Goal: Transaction & Acquisition: Purchase product/service

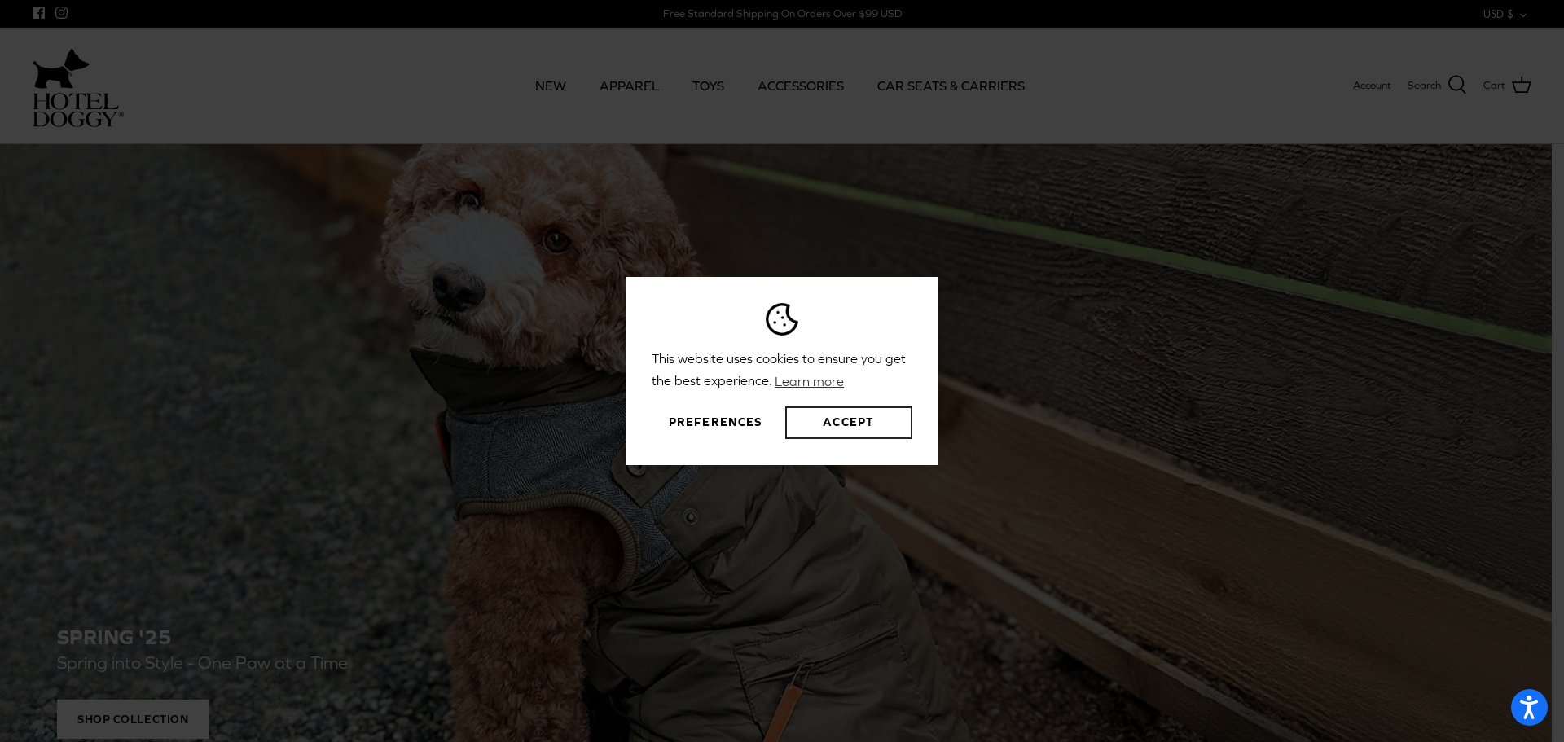
click at [822, 421] on button "Accept" at bounding box center [848, 422] width 127 height 33
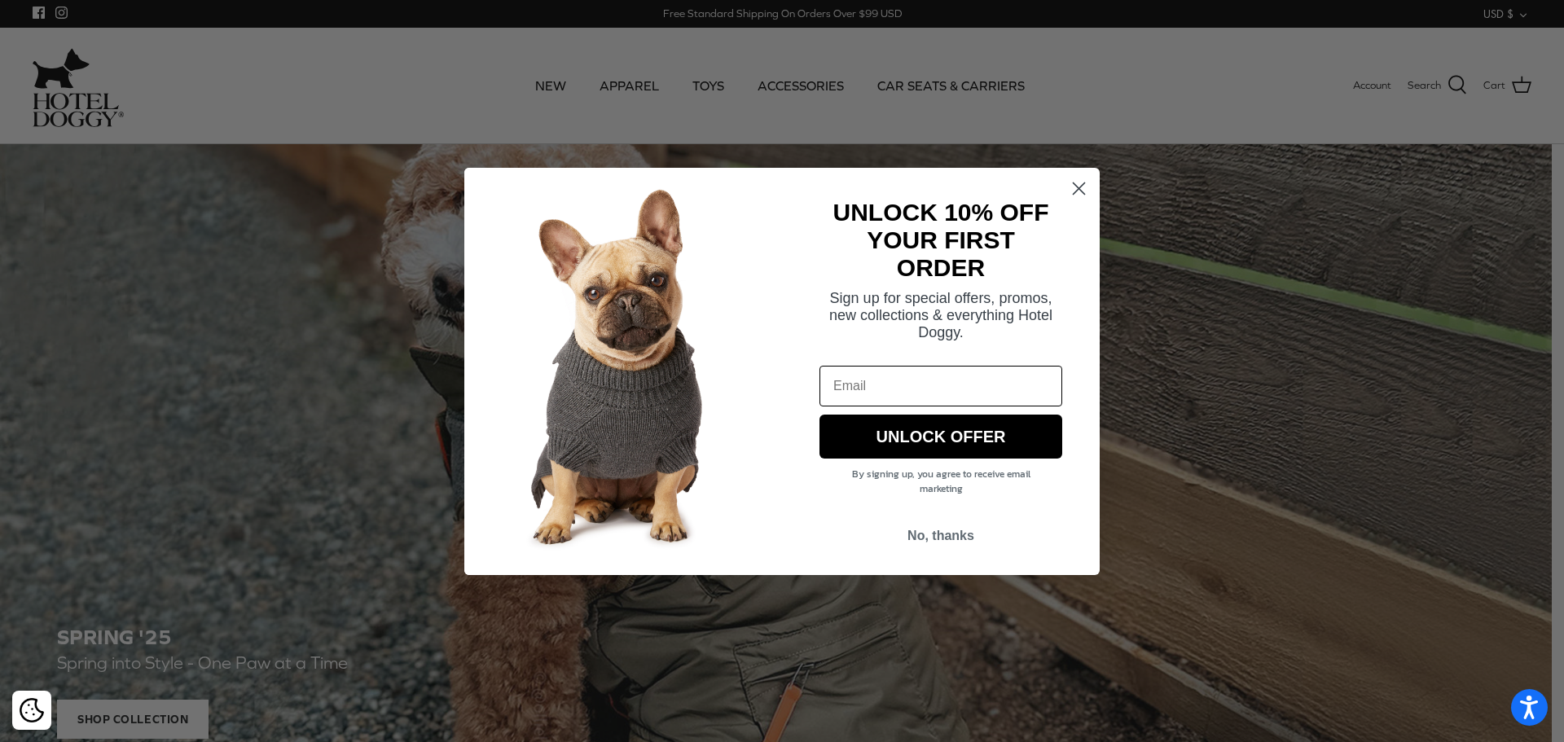
click at [1079, 188] on icon "Close dialog" at bounding box center [1078, 187] width 11 height 11
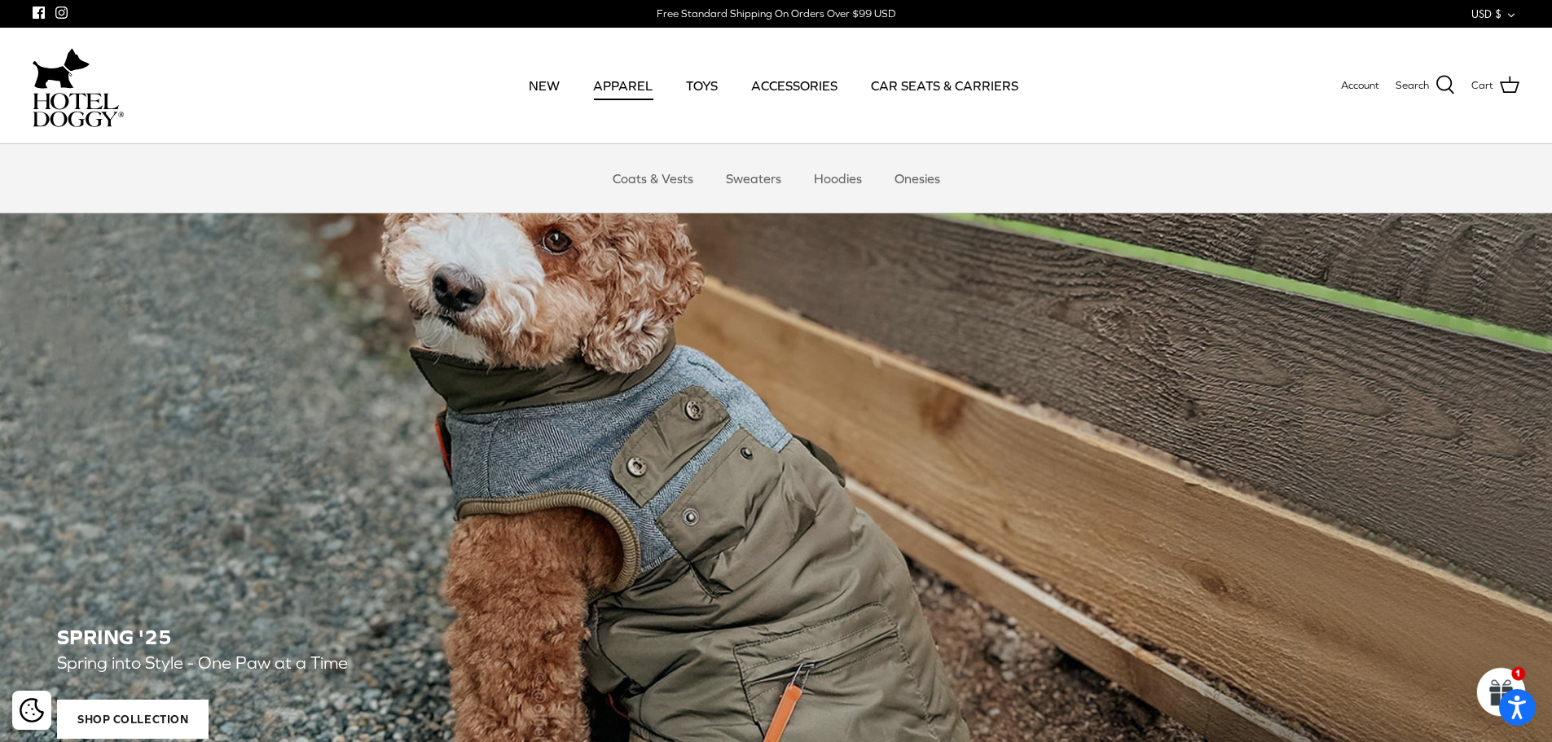
click at [602, 80] on link "APPAREL" at bounding box center [622, 85] width 89 height 55
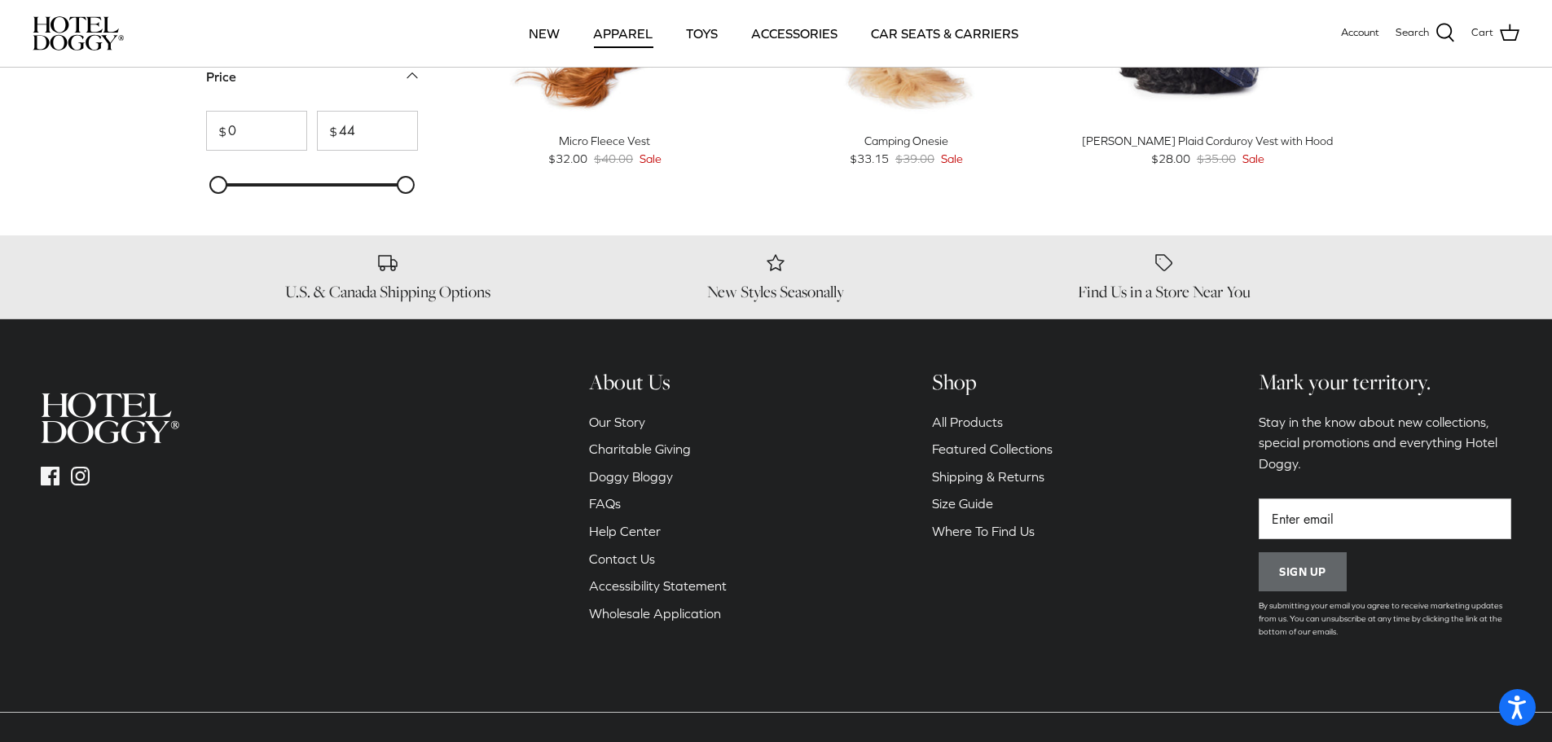
scroll to position [2280, 0]
